Goal: Find specific page/section: Find specific page/section

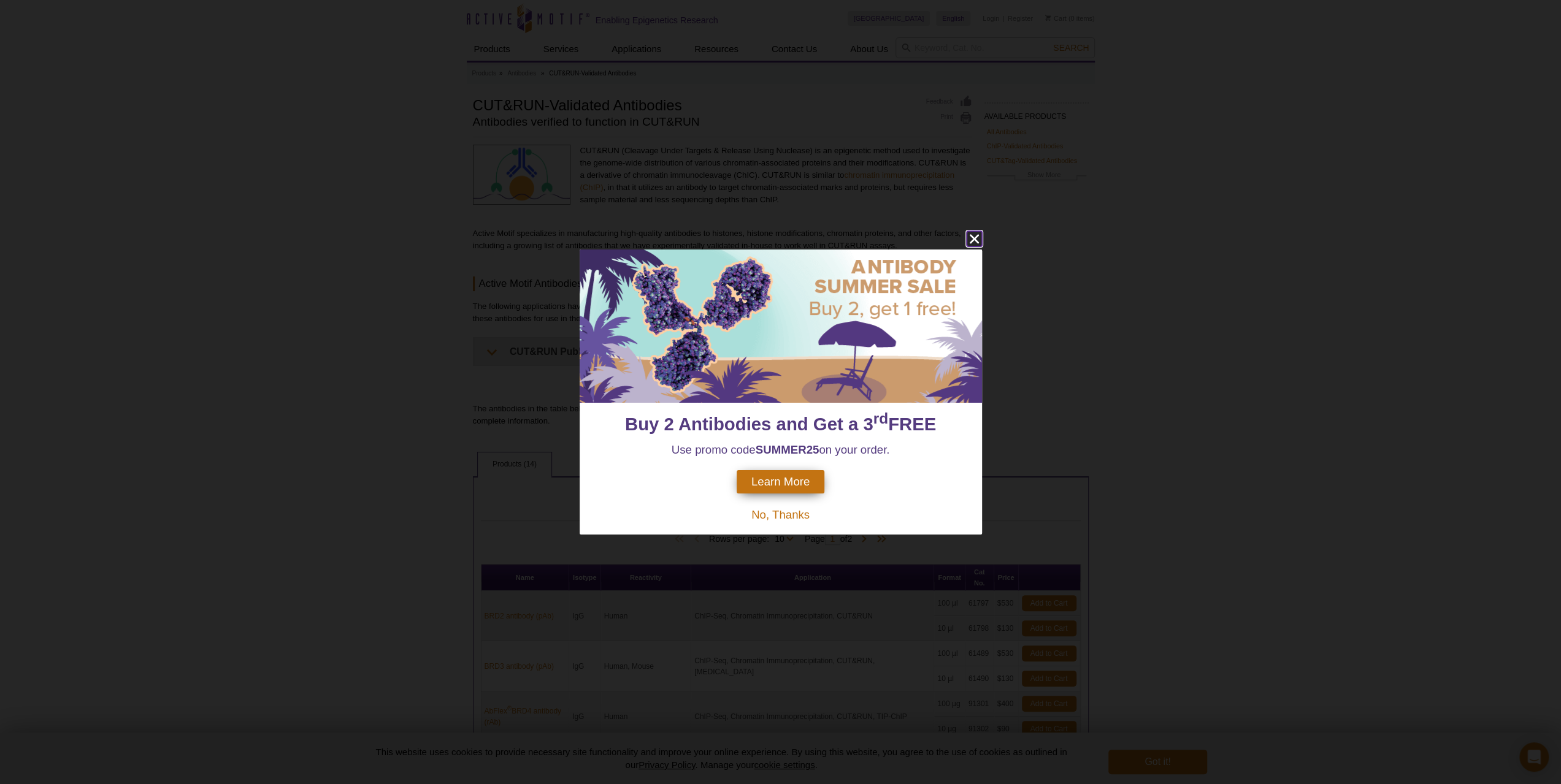
click at [975, 242] on icon "close" at bounding box center [974, 238] width 15 height 15
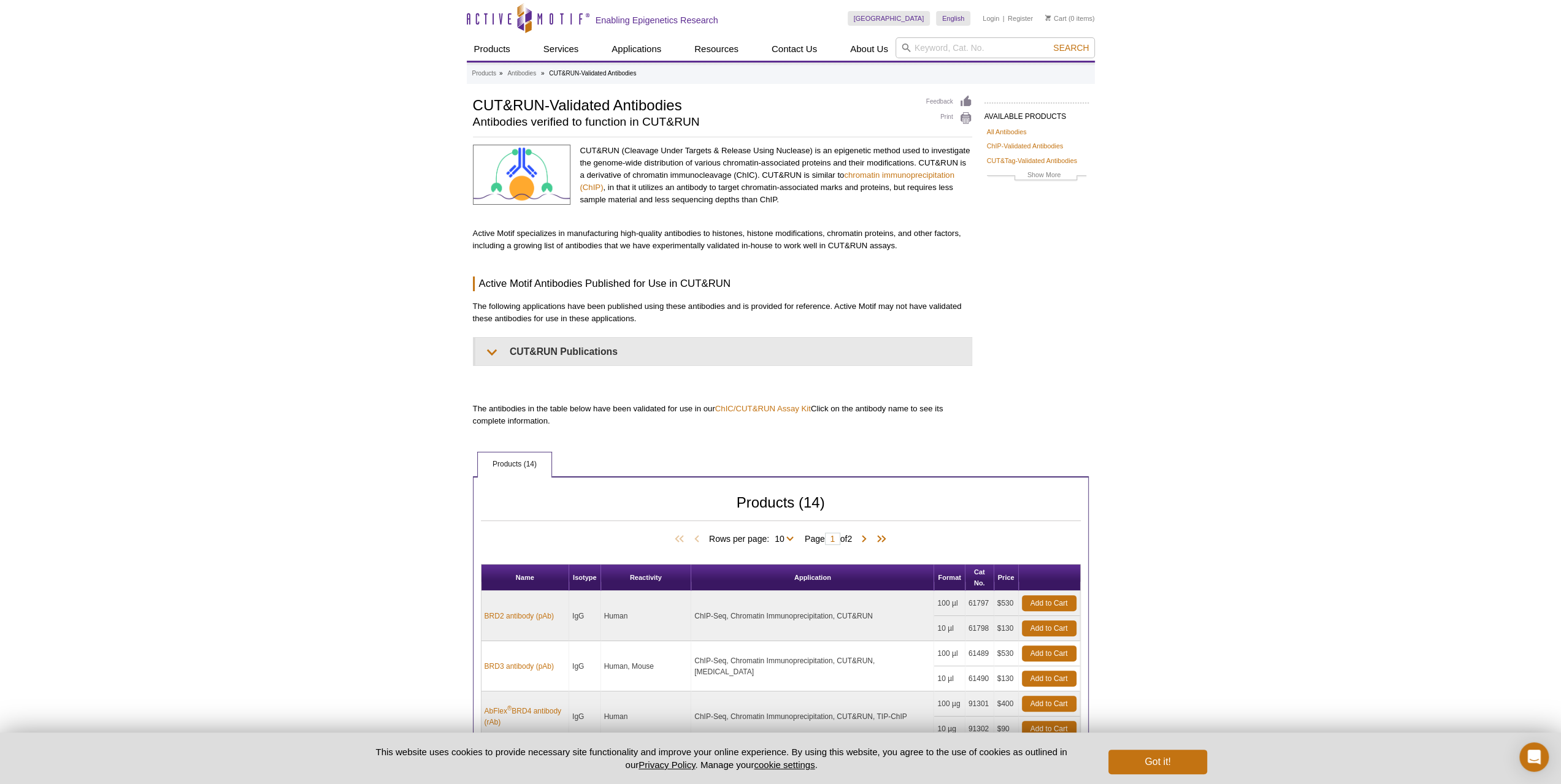
click at [750, 461] on ul "Products (14)" at bounding box center [780, 463] width 616 height 26
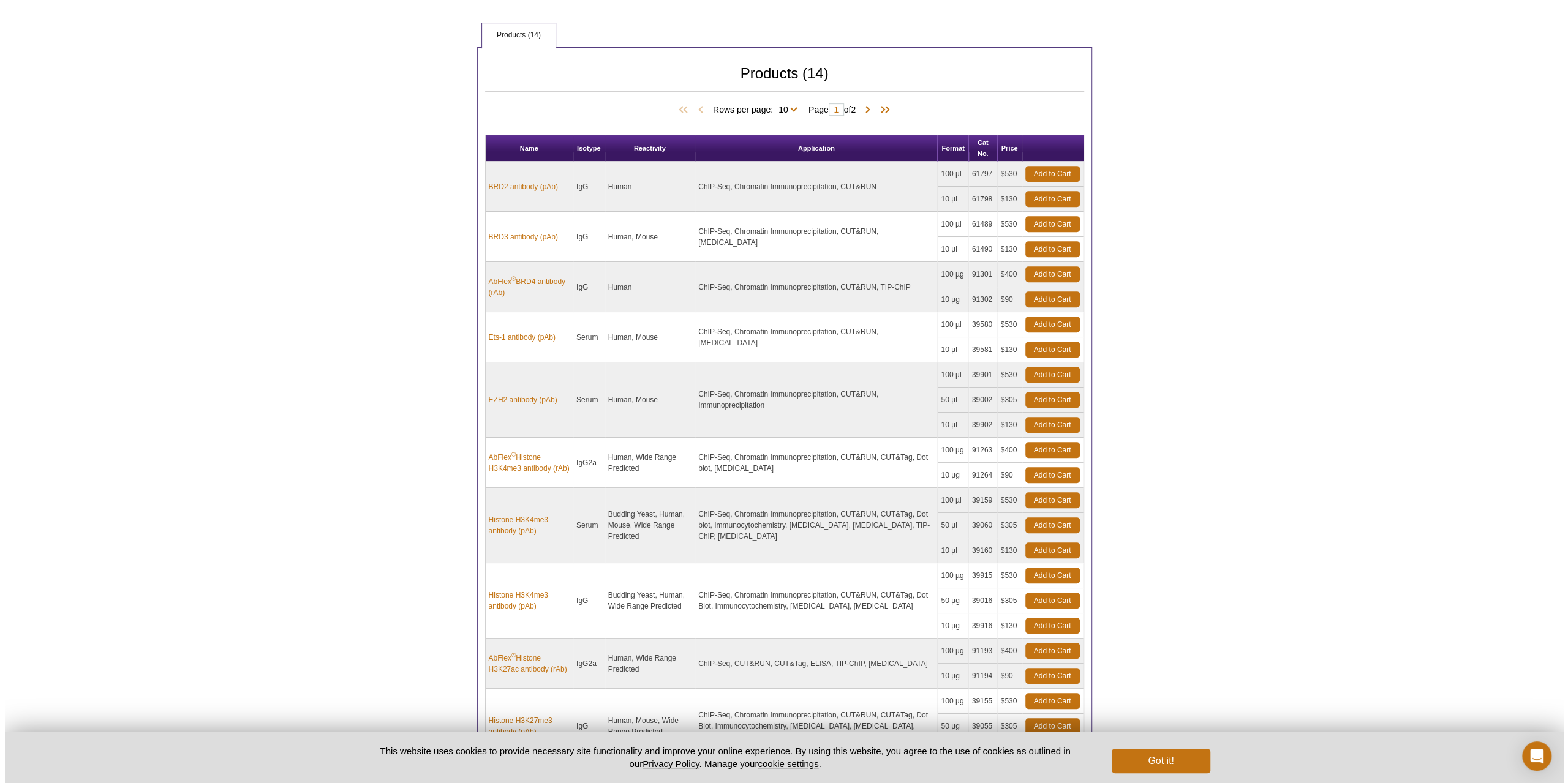
scroll to position [612, 0]
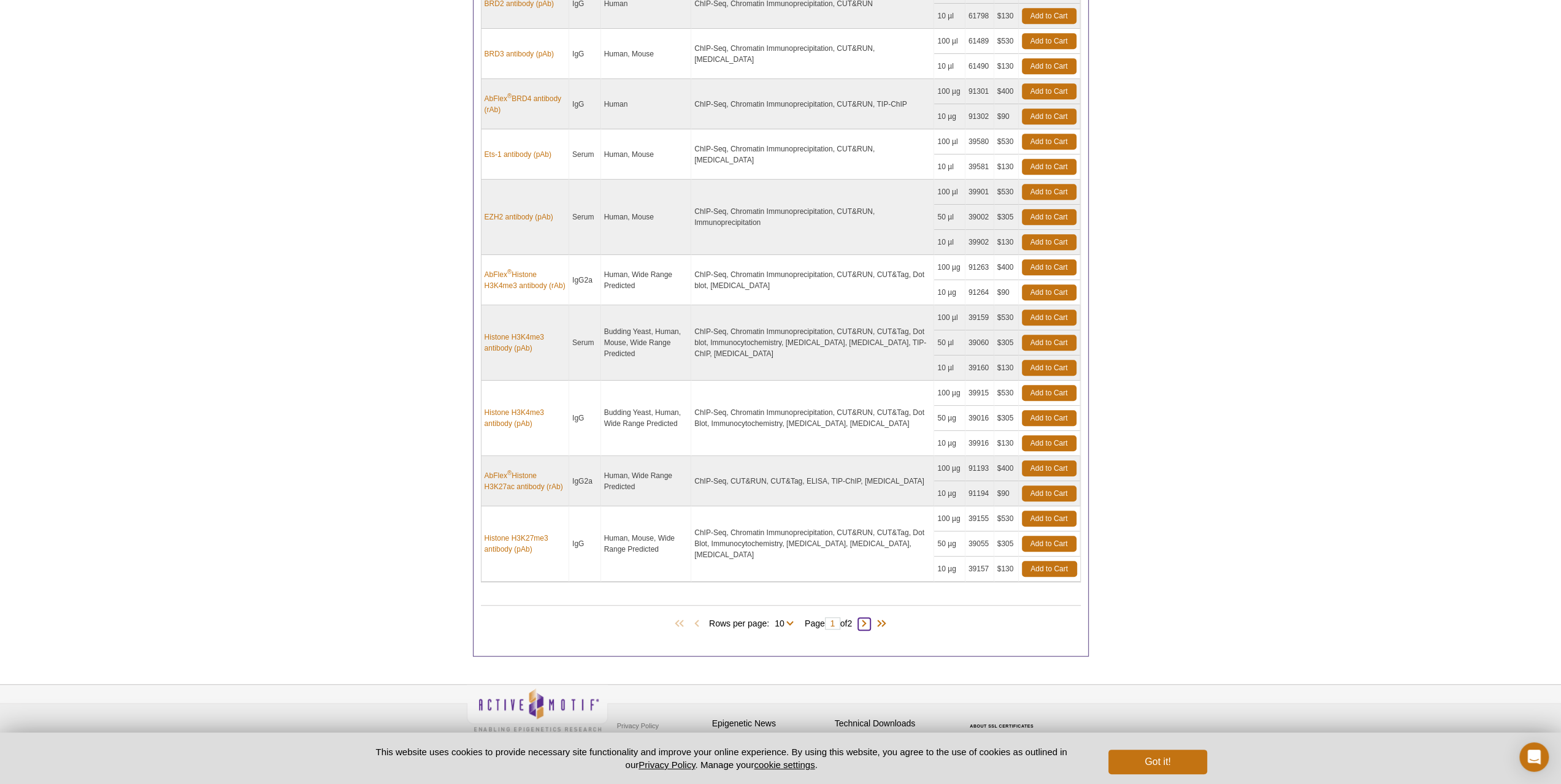
click at [869, 618] on span at bounding box center [864, 624] width 13 height 13
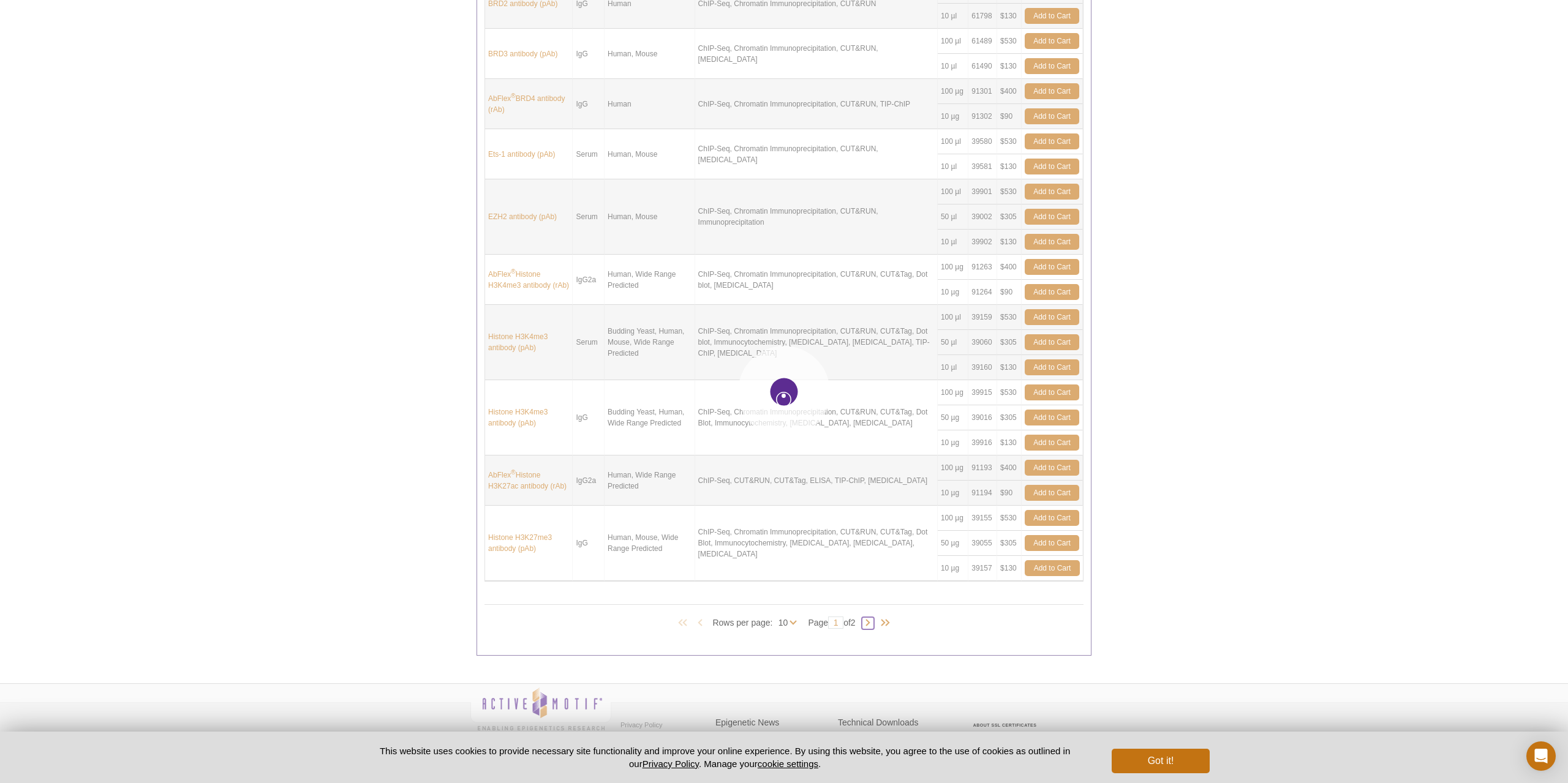
type input "2"
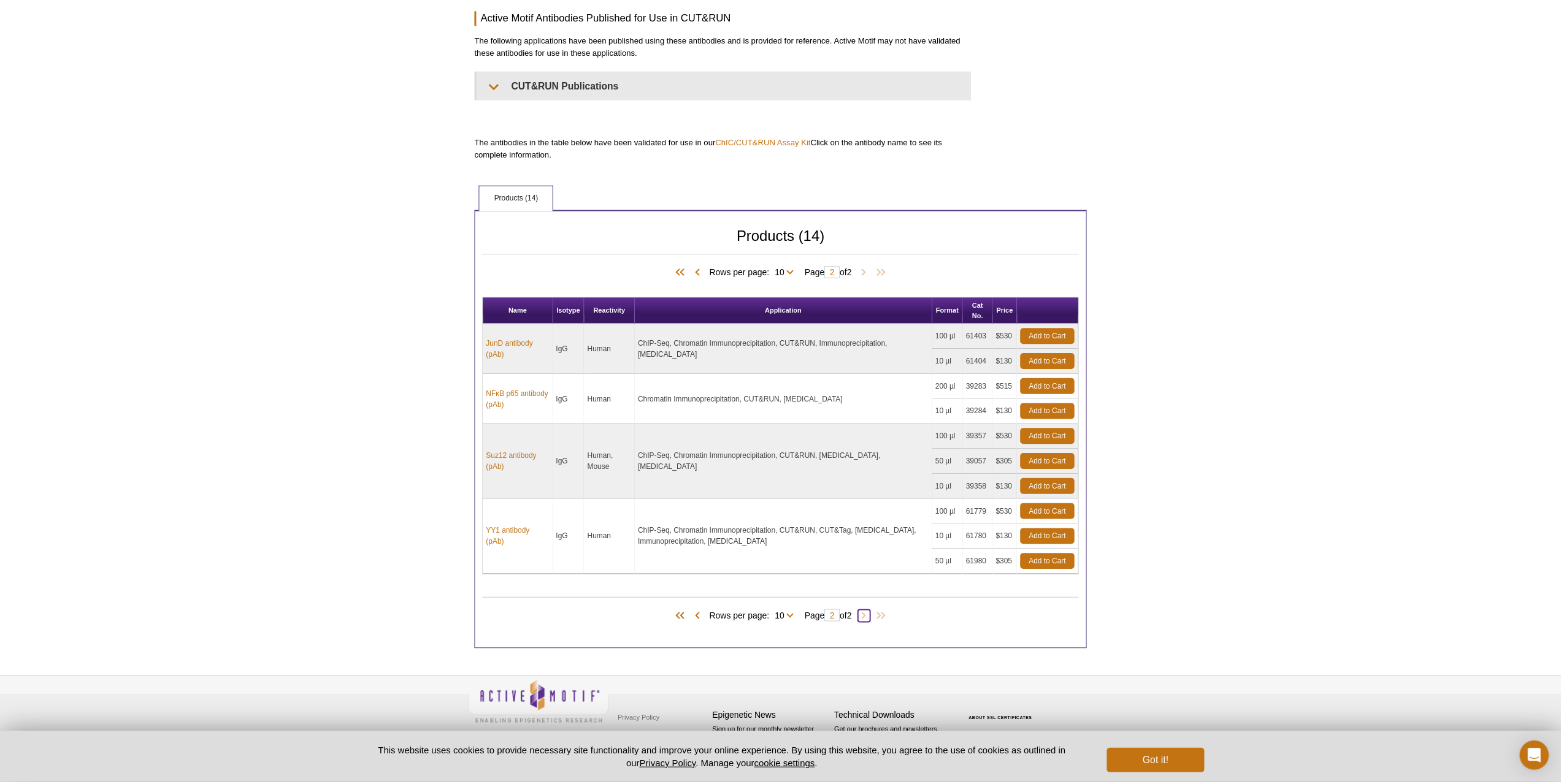
scroll to position [264, 0]
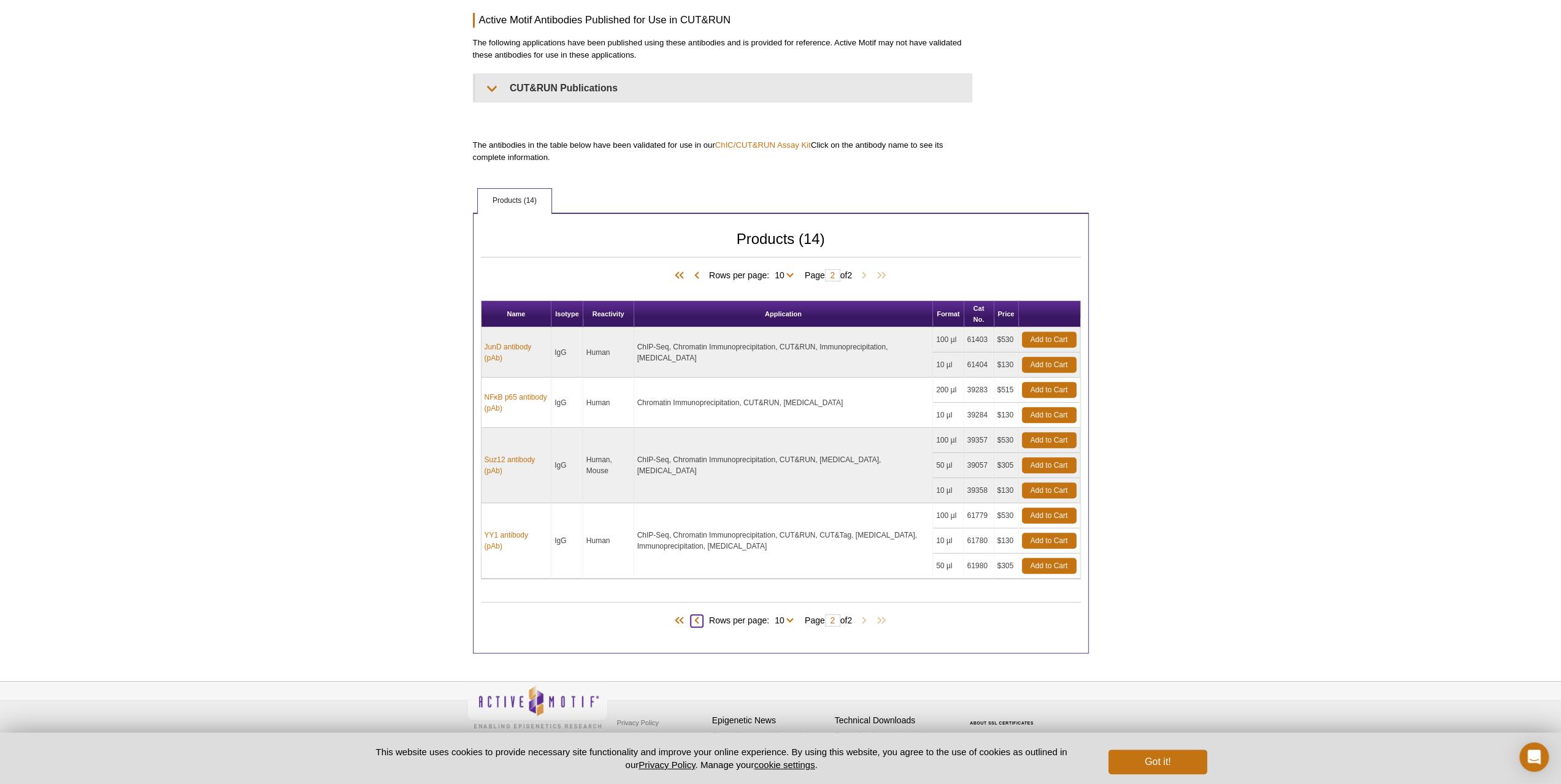
click at [691, 617] on span at bounding box center [697, 621] width 13 height 13
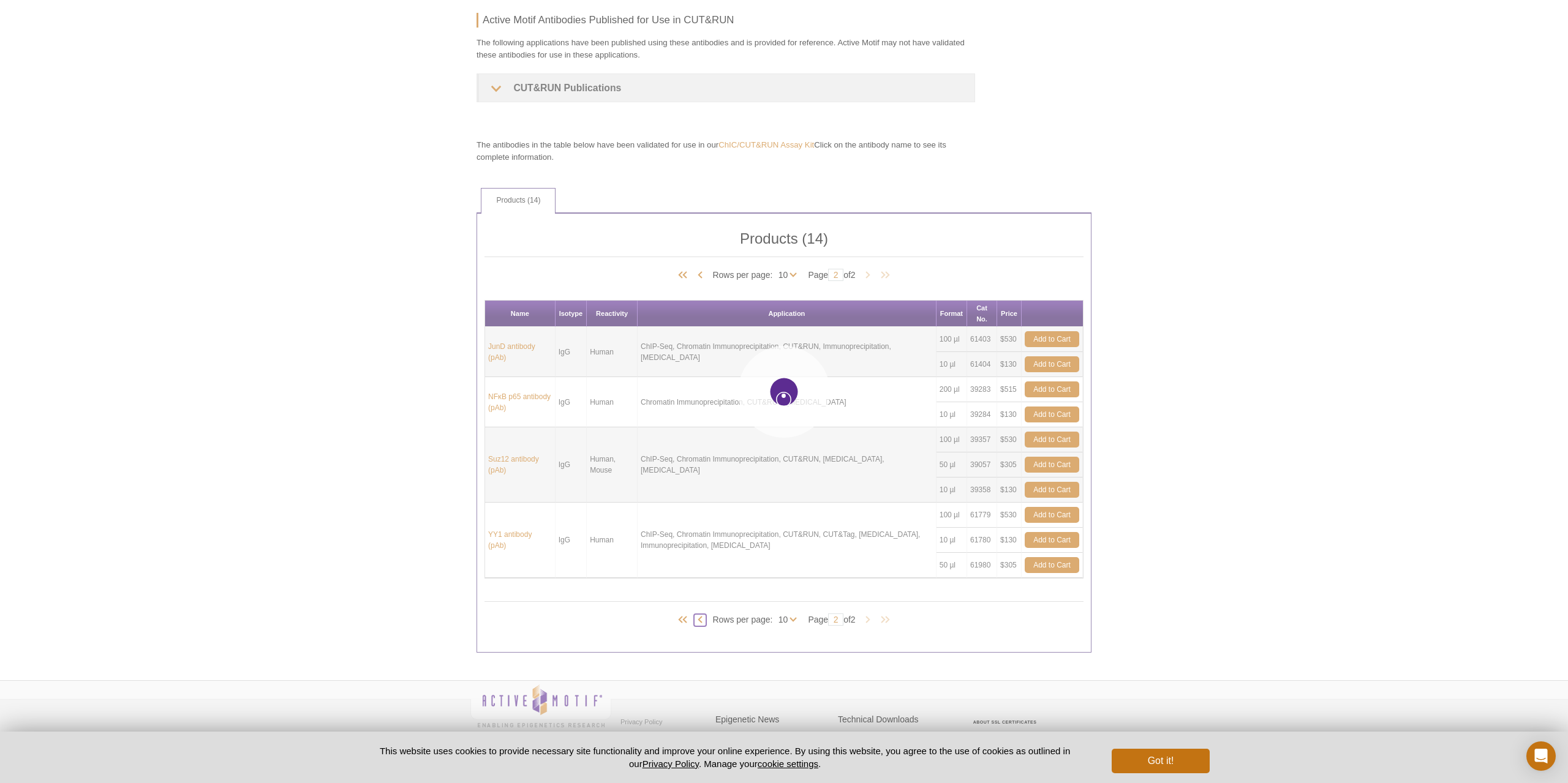
type input "1"
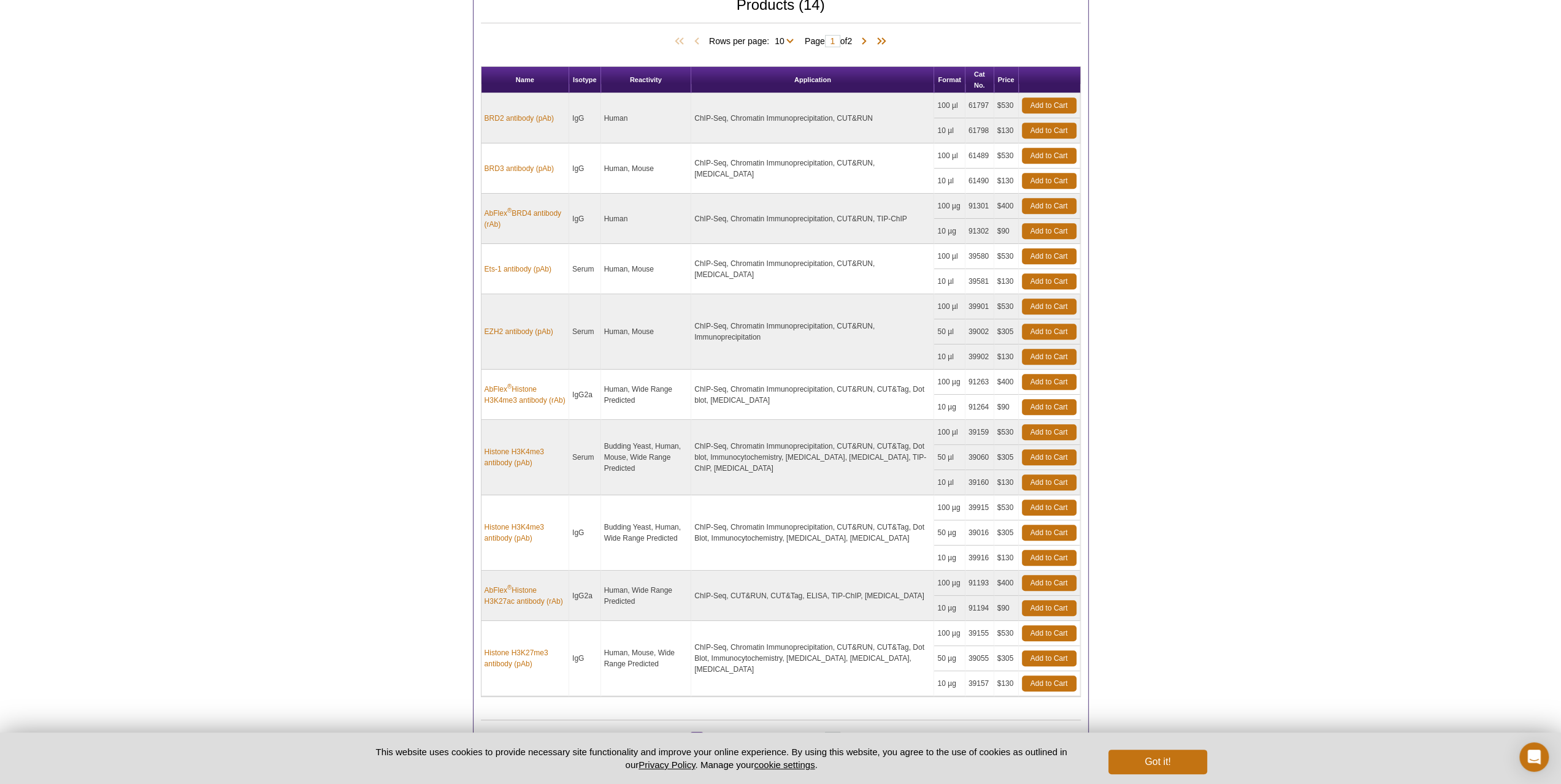
scroll to position [613, 0]
